Goal: Task Accomplishment & Management: Manage account settings

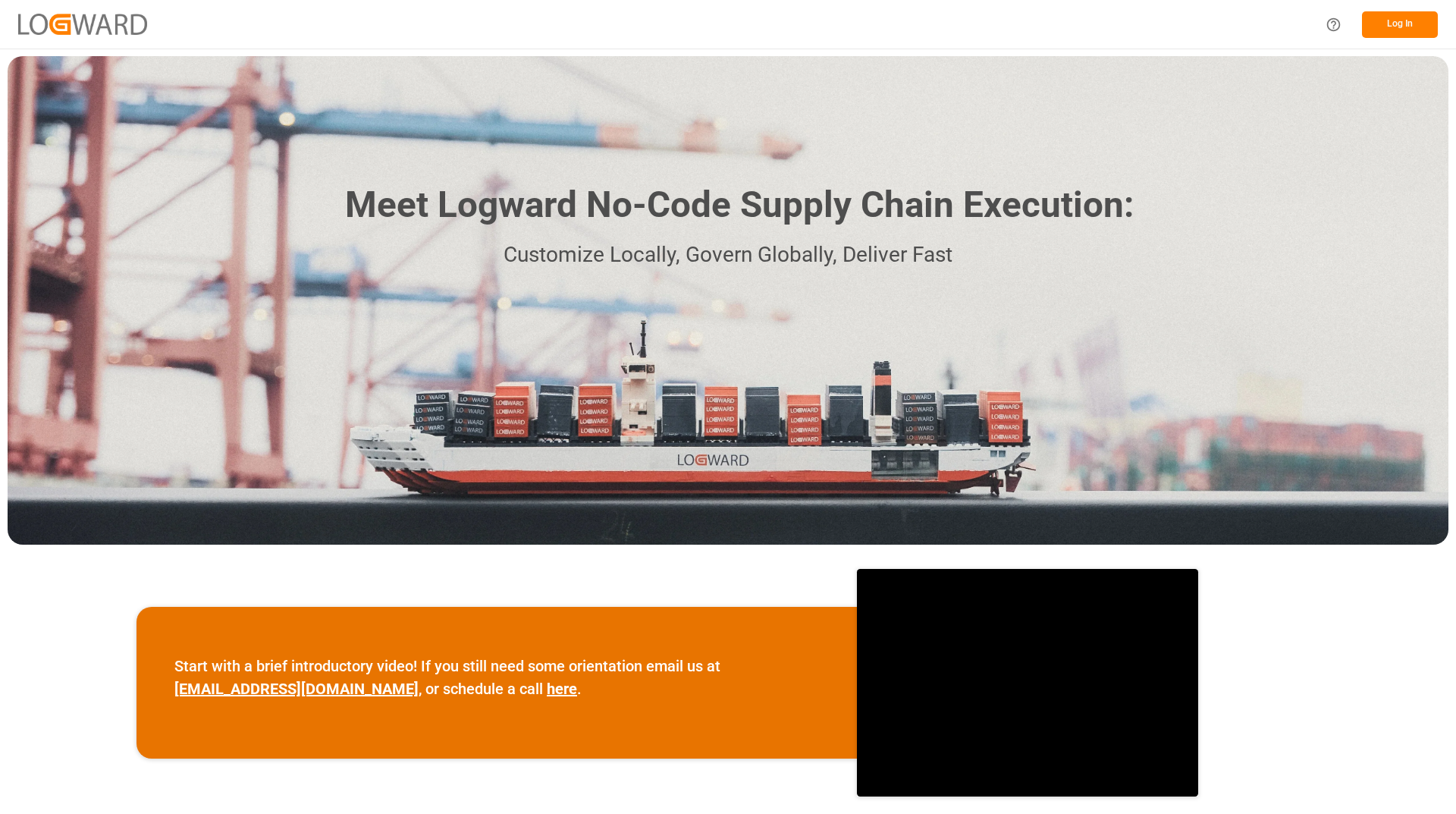
click at [1393, 28] on button "Log In" at bounding box center [1399, 25] width 76 height 27
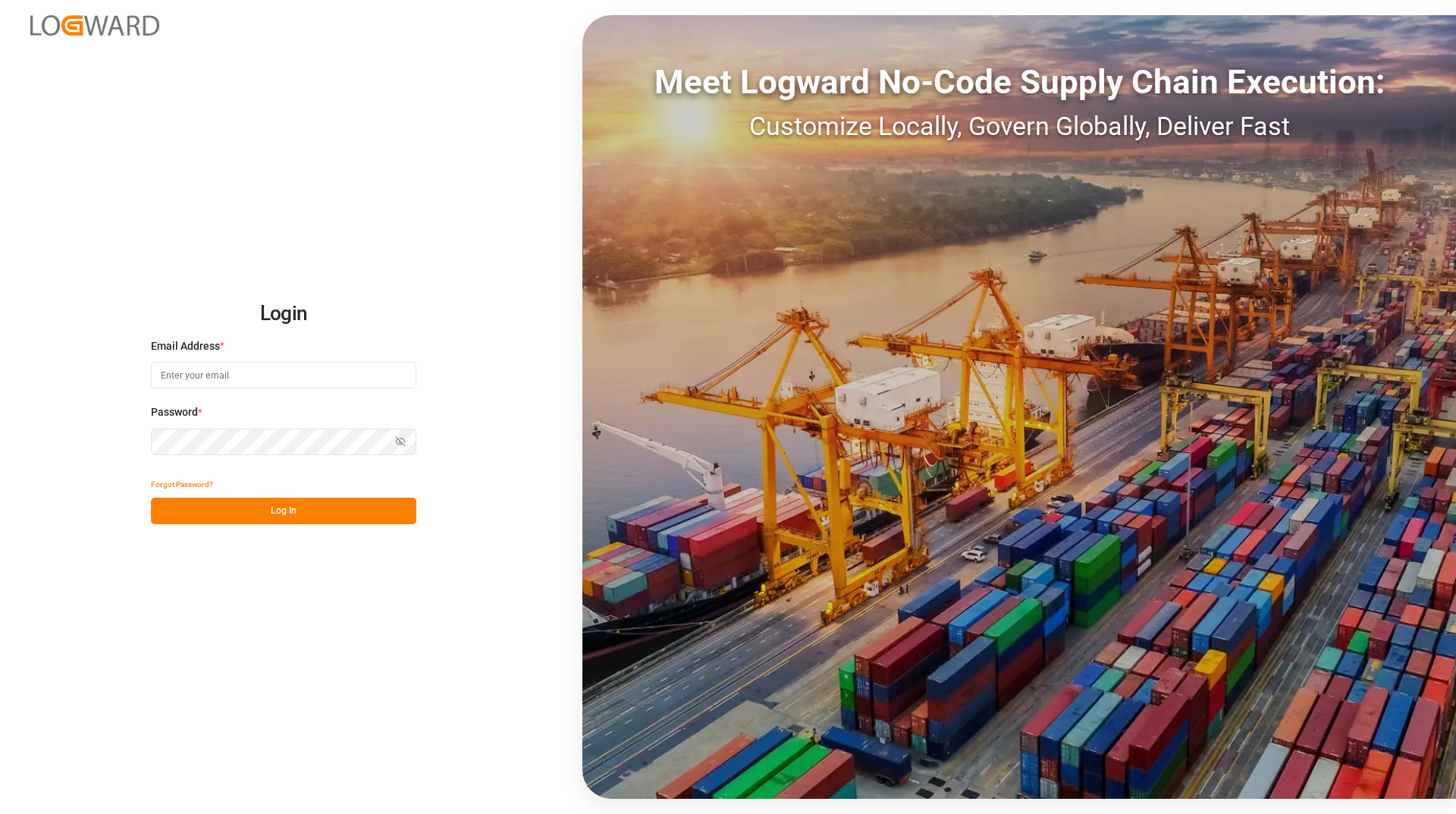
click at [192, 379] on input at bounding box center [284, 375] width 265 height 27
click at [199, 388] on input at bounding box center [284, 375] width 265 height 27
click at [202, 373] on input at bounding box center [284, 375] width 265 height 27
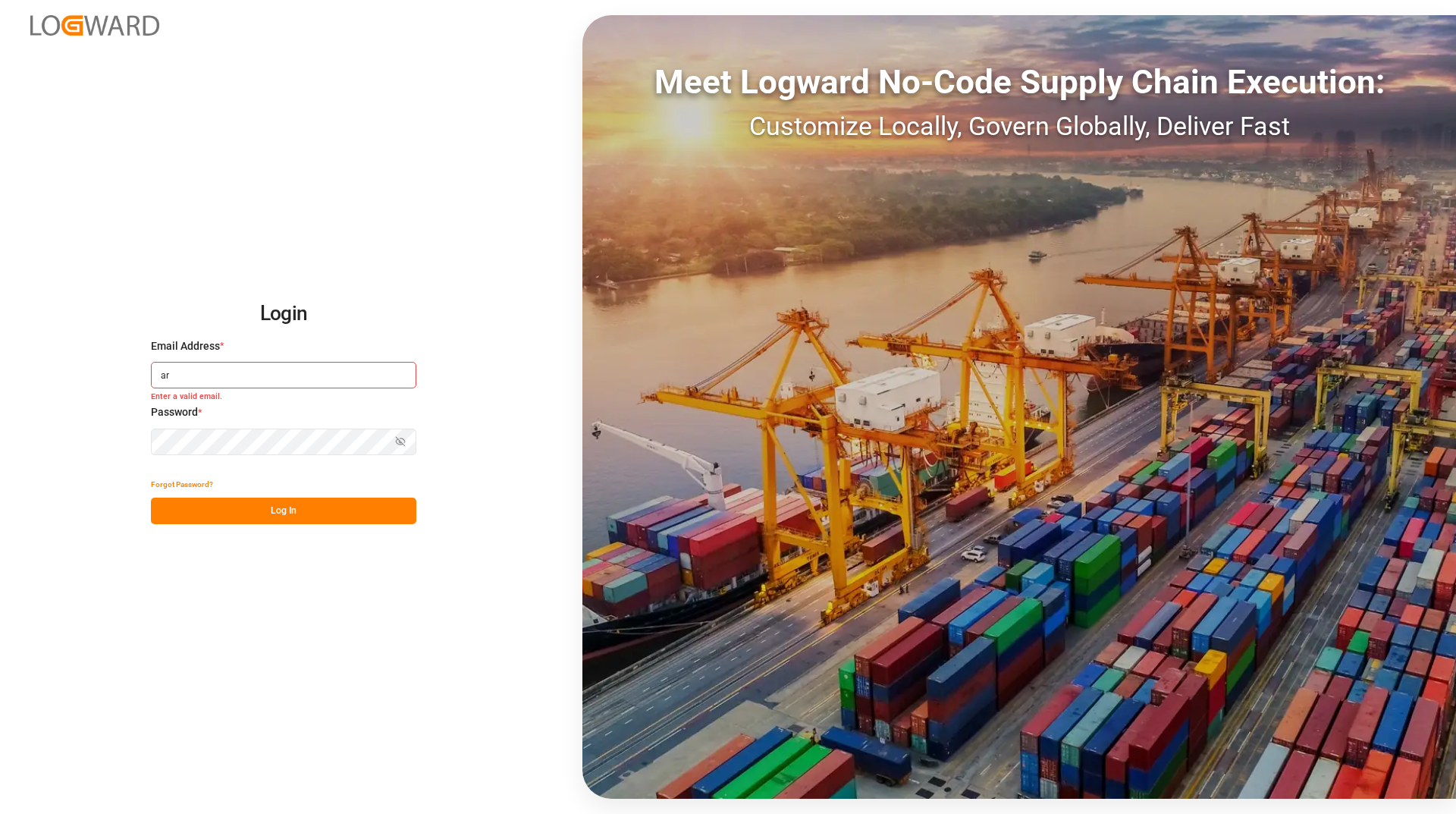
type input "a"
type input "[EMAIL_ADDRESS][DOMAIN_NAME]"
click at [178, 486] on button "Forgot Password?" at bounding box center [182, 484] width 62 height 27
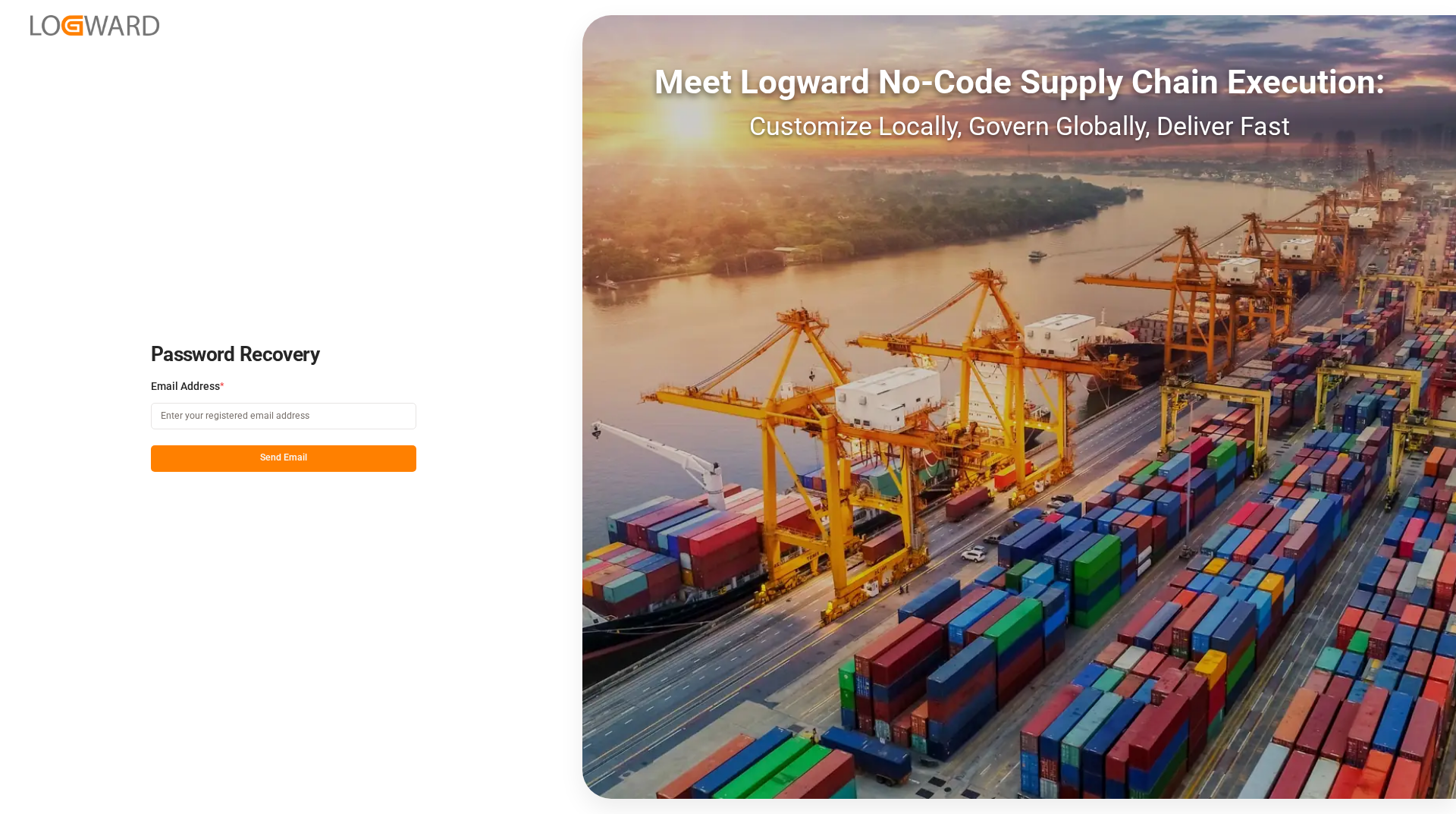
click at [231, 421] on input at bounding box center [284, 416] width 265 height 27
type input "[EMAIL_ADDRESS][DOMAIN_NAME]"
click at [248, 457] on button "Send Email" at bounding box center [284, 458] width 265 height 27
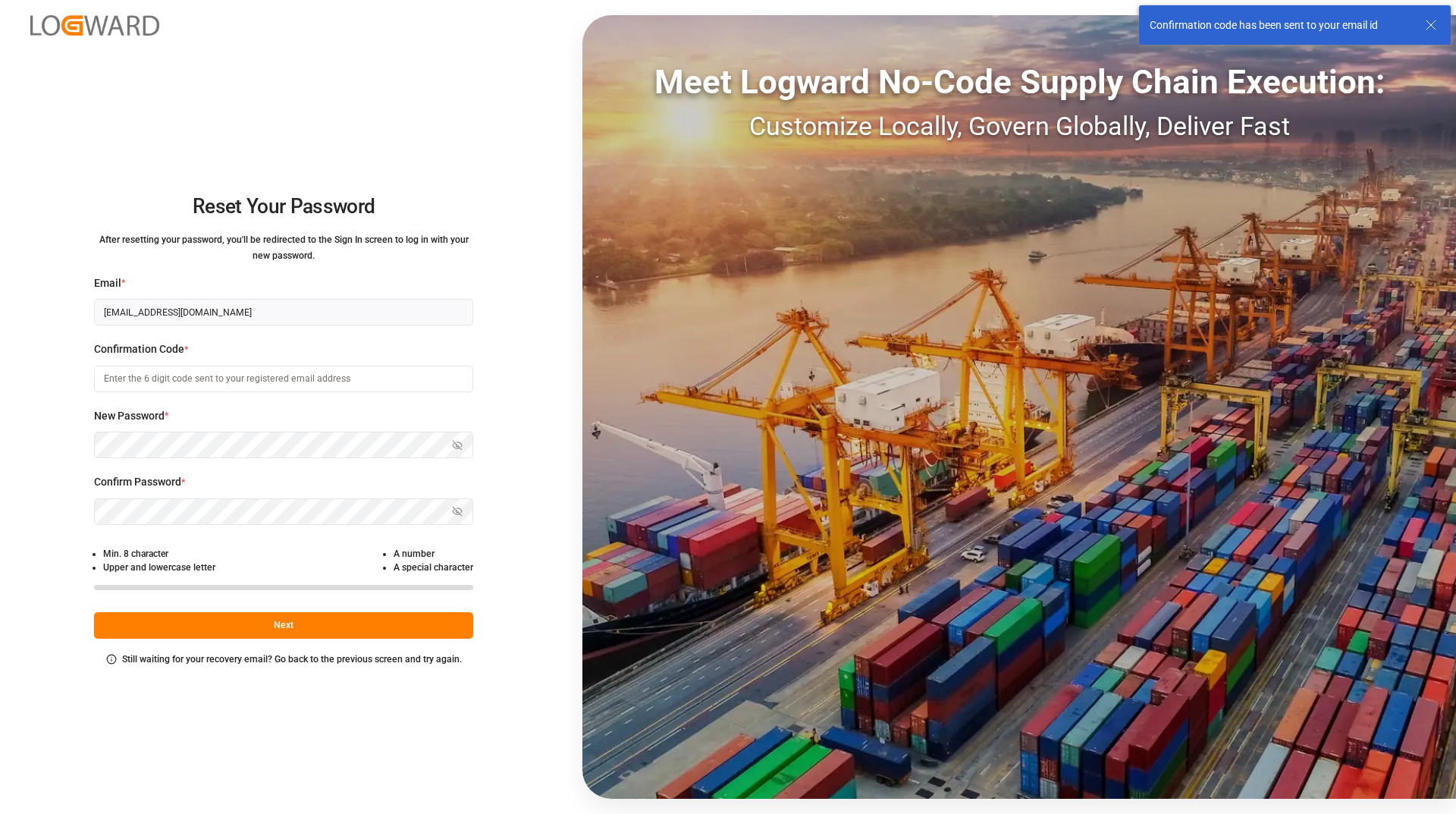
click at [247, 374] on input at bounding box center [283, 379] width 379 height 27
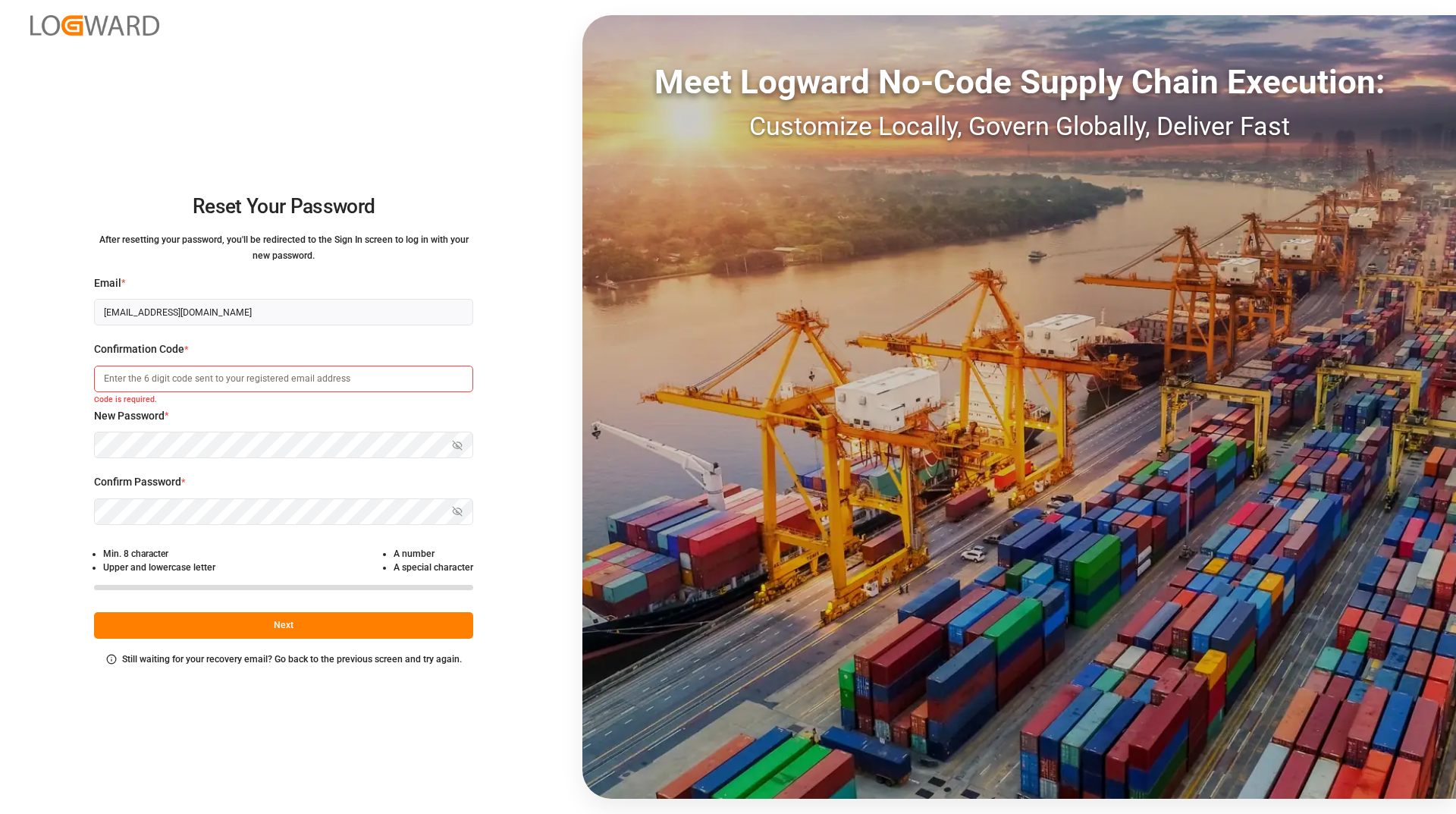
paste input "210474"
type input "210474"
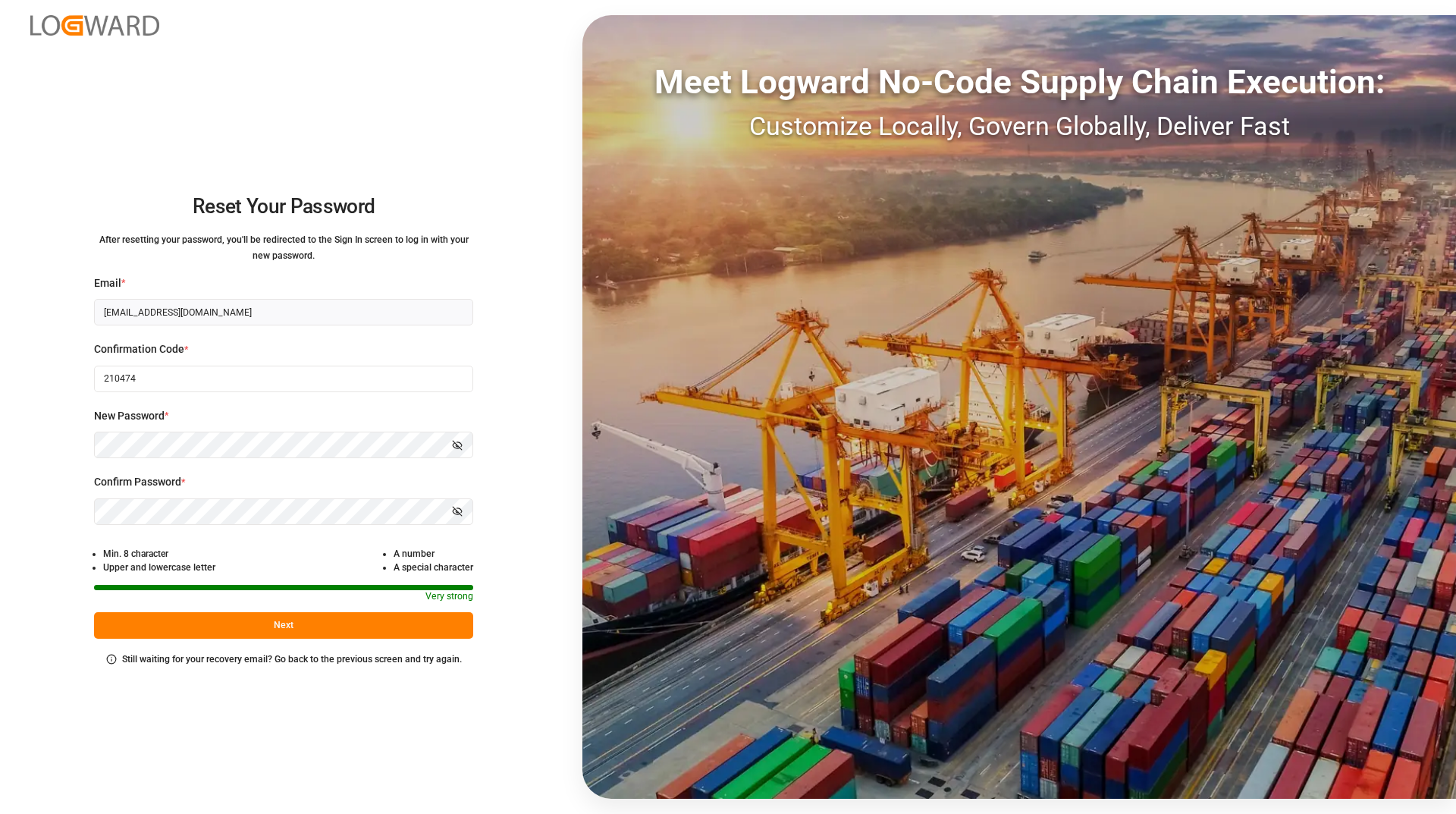
click at [216, 632] on button "Next" at bounding box center [283, 626] width 379 height 27
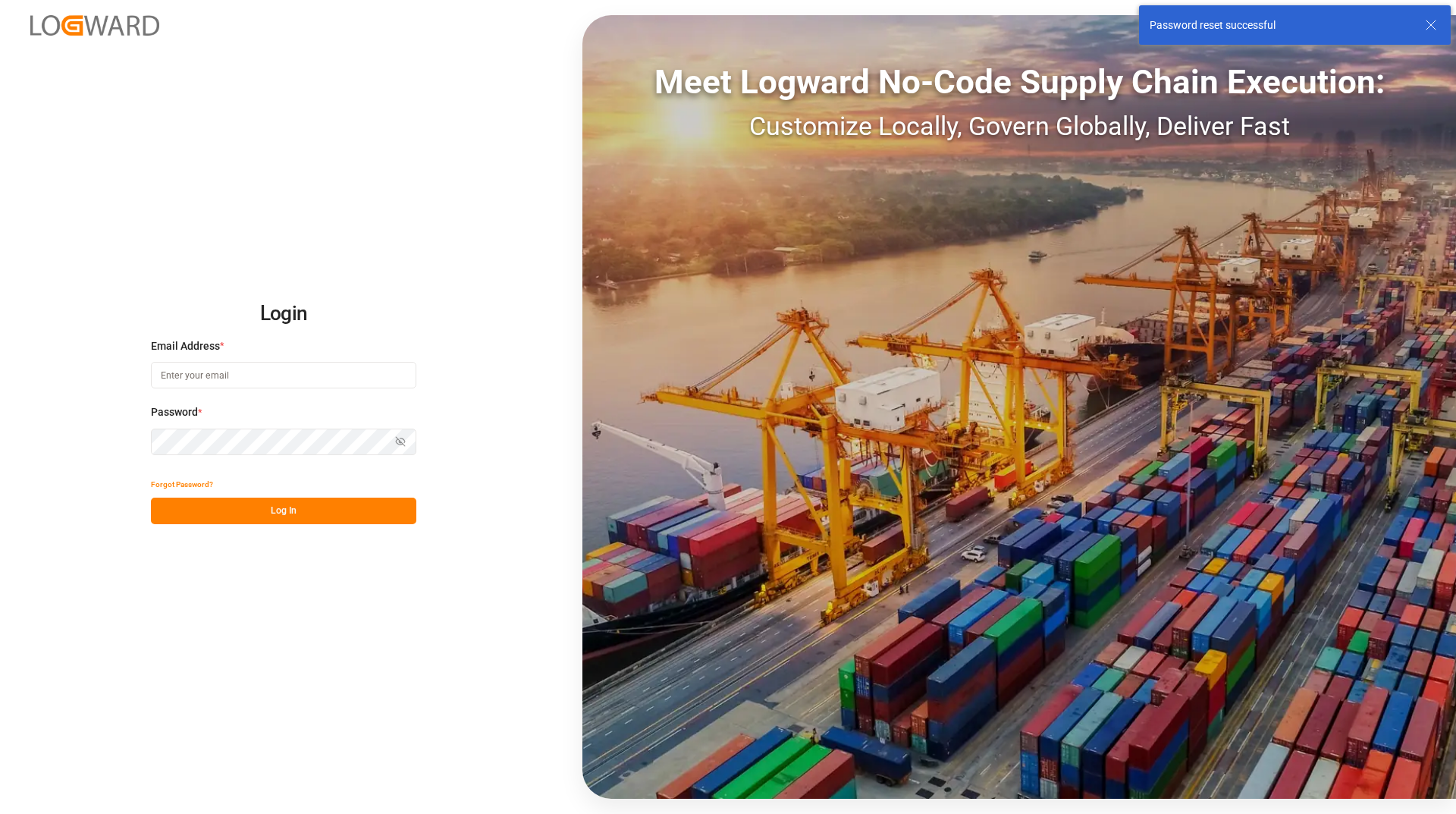
click at [257, 376] on input at bounding box center [284, 375] width 265 height 27
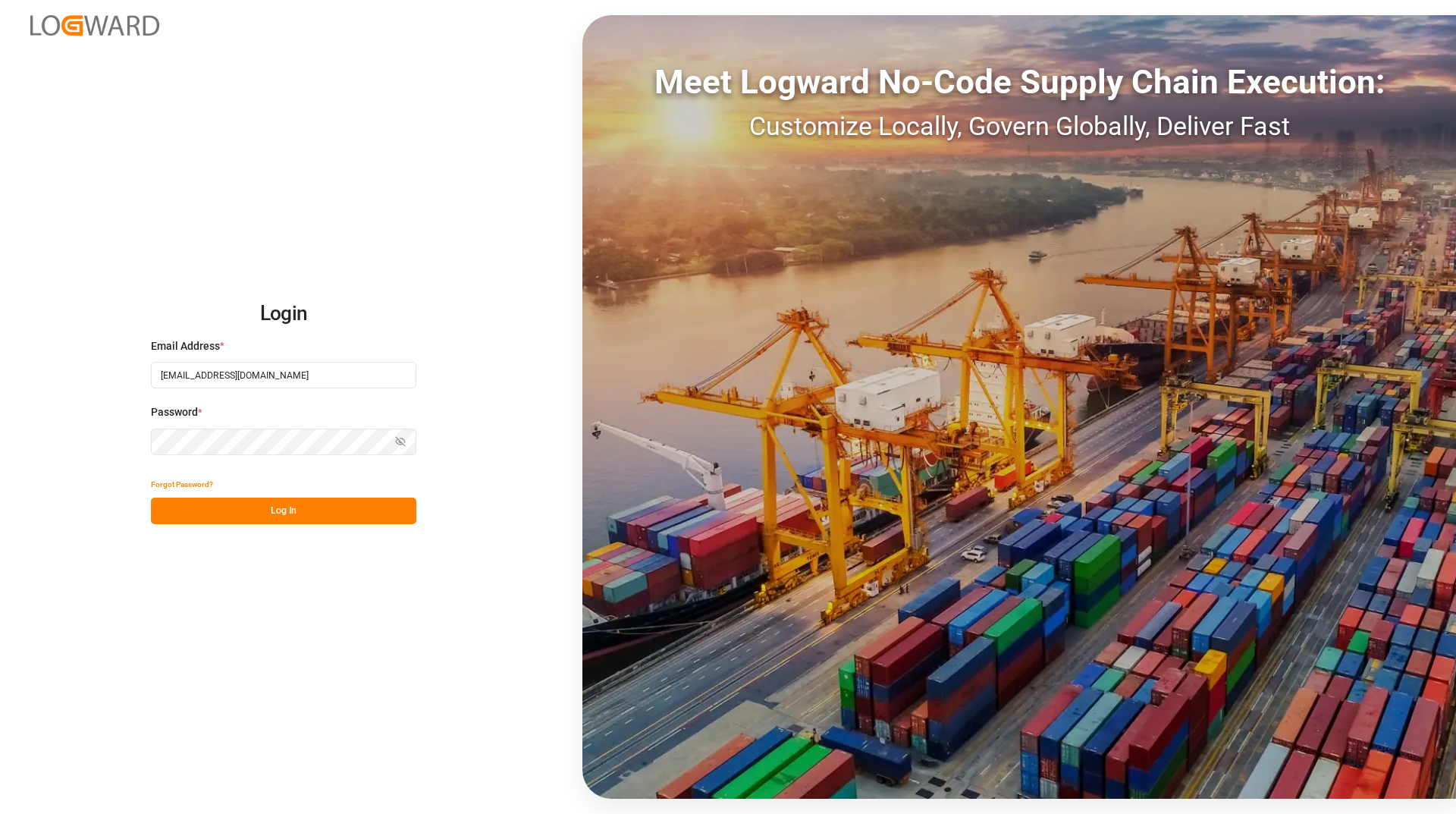
type input "[EMAIL_ADDRESS][DOMAIN_NAME]"
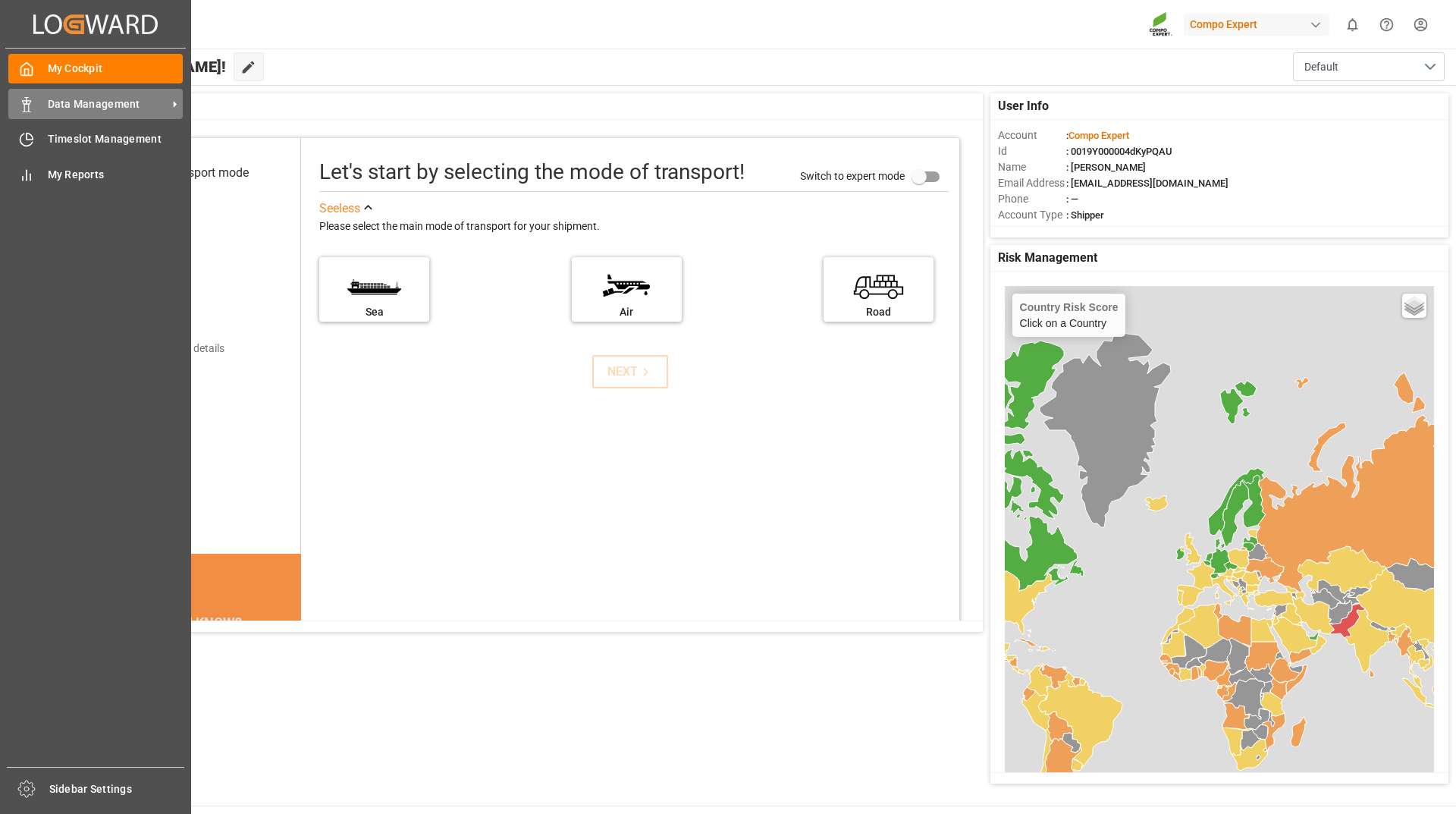
click at [82, 105] on span "Data Management" at bounding box center [107, 104] width 119 height 16
